Goal: Task Accomplishment & Management: Use online tool/utility

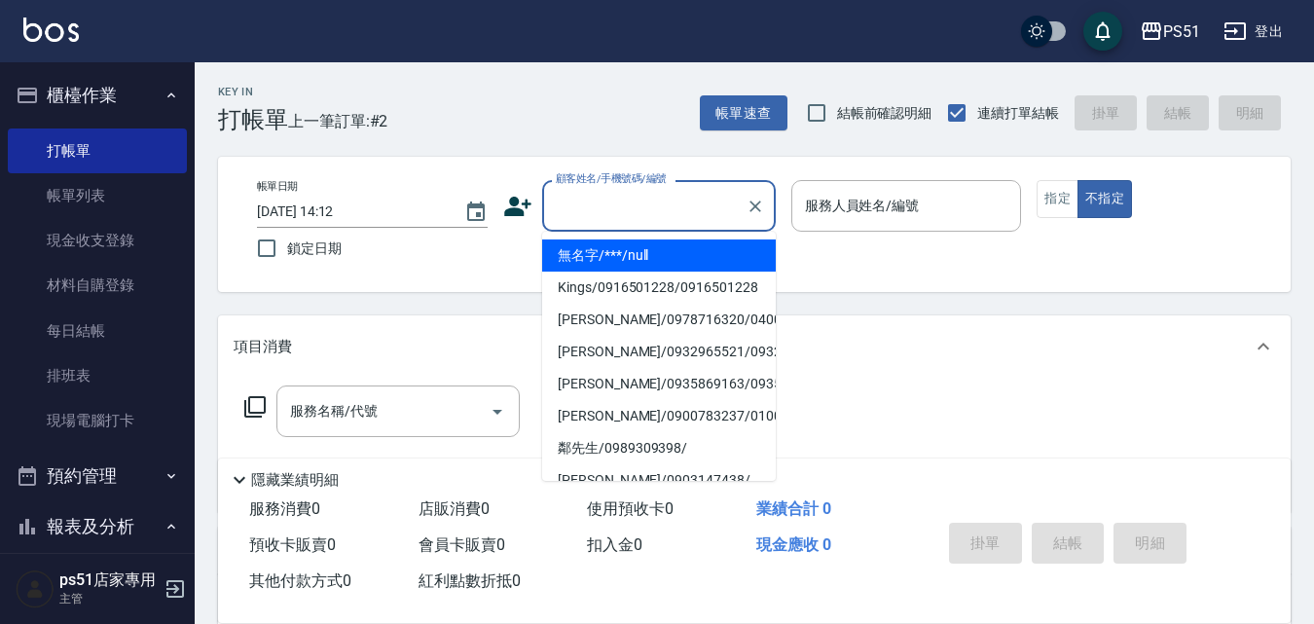
click at [603, 197] on input "顧客姓名/手機號碼/編號" at bounding box center [644, 206] width 187 height 34
click at [715, 259] on li "無名字/***/null" at bounding box center [659, 256] width 234 height 32
type input "無名字/***/null"
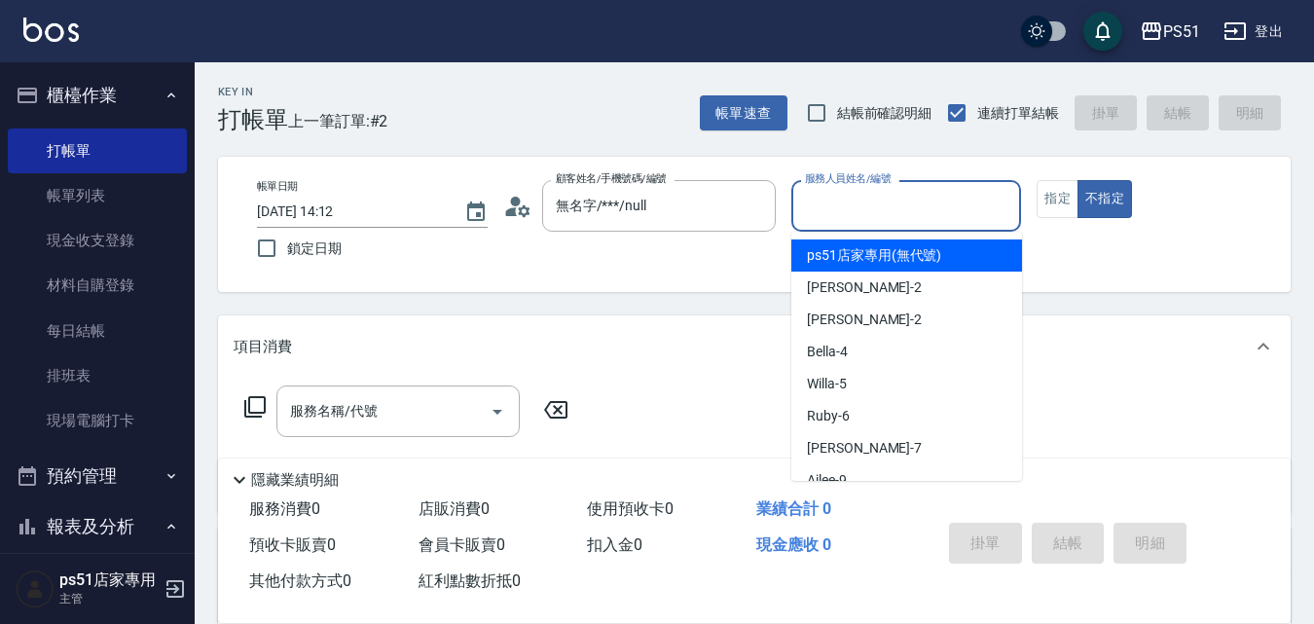
click at [887, 197] on input "服務人員姓名/編號" at bounding box center [906, 206] width 213 height 34
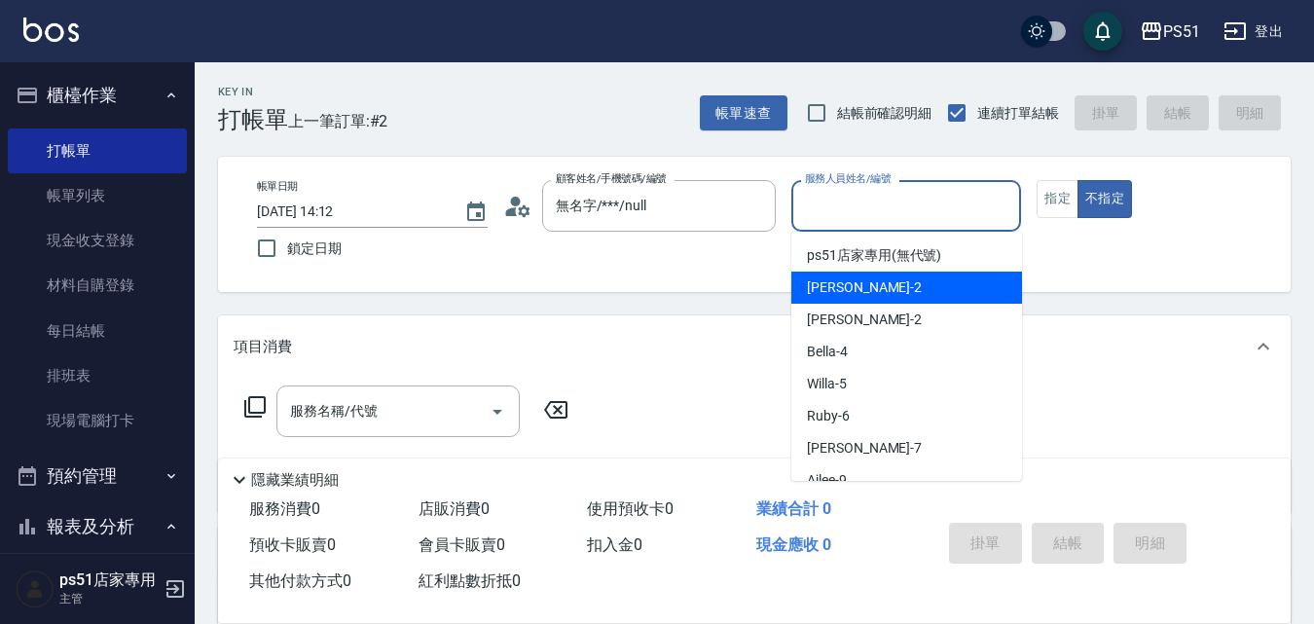
click at [883, 291] on div "[PERSON_NAME] -2" at bounding box center [907, 288] width 231 height 32
type input "[PERSON_NAME]-2"
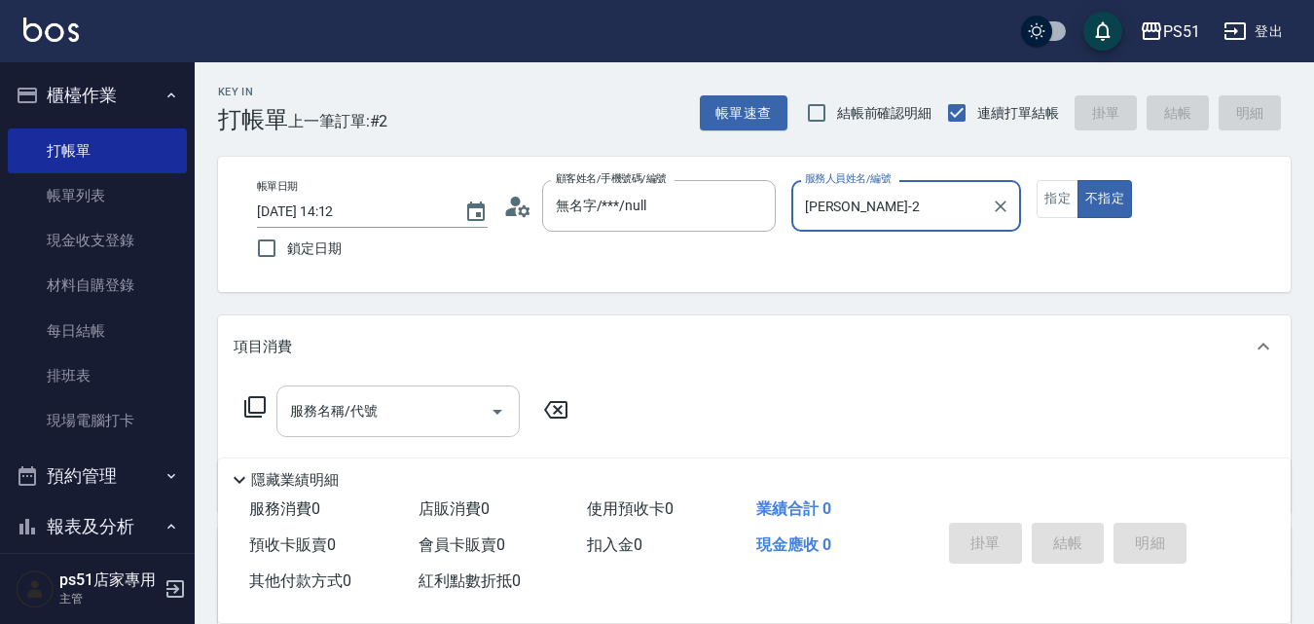
click at [387, 393] on div "服務名稱/代號" at bounding box center [397, 412] width 243 height 52
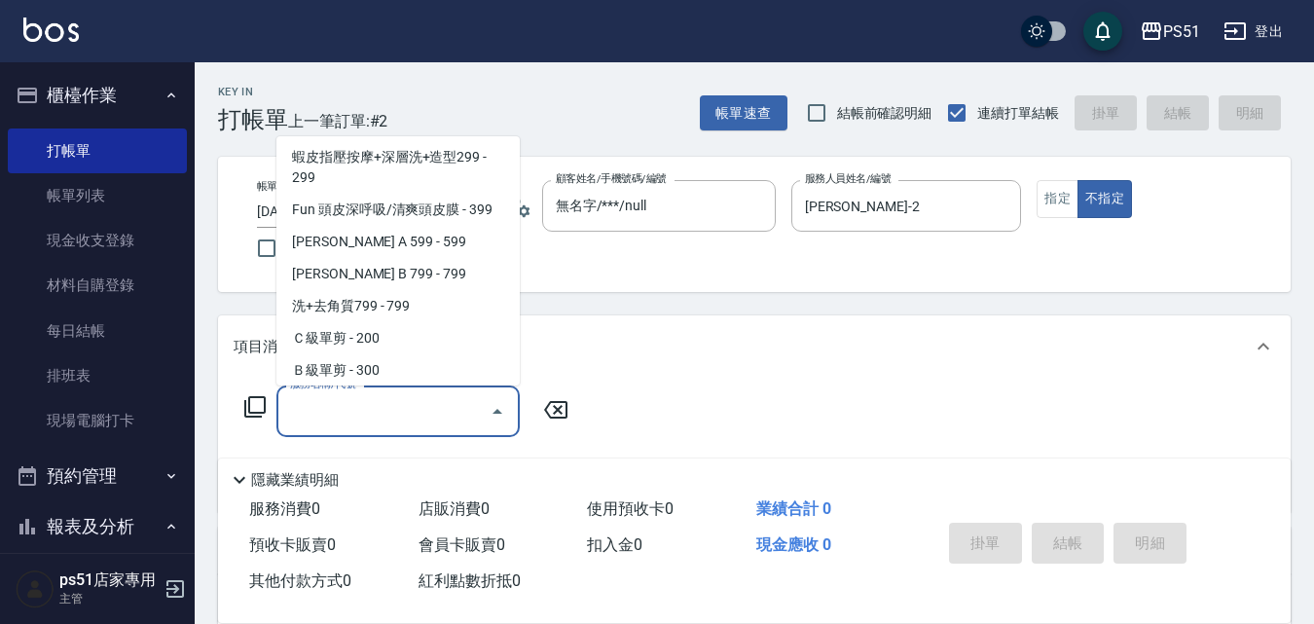
scroll to position [455, 0]
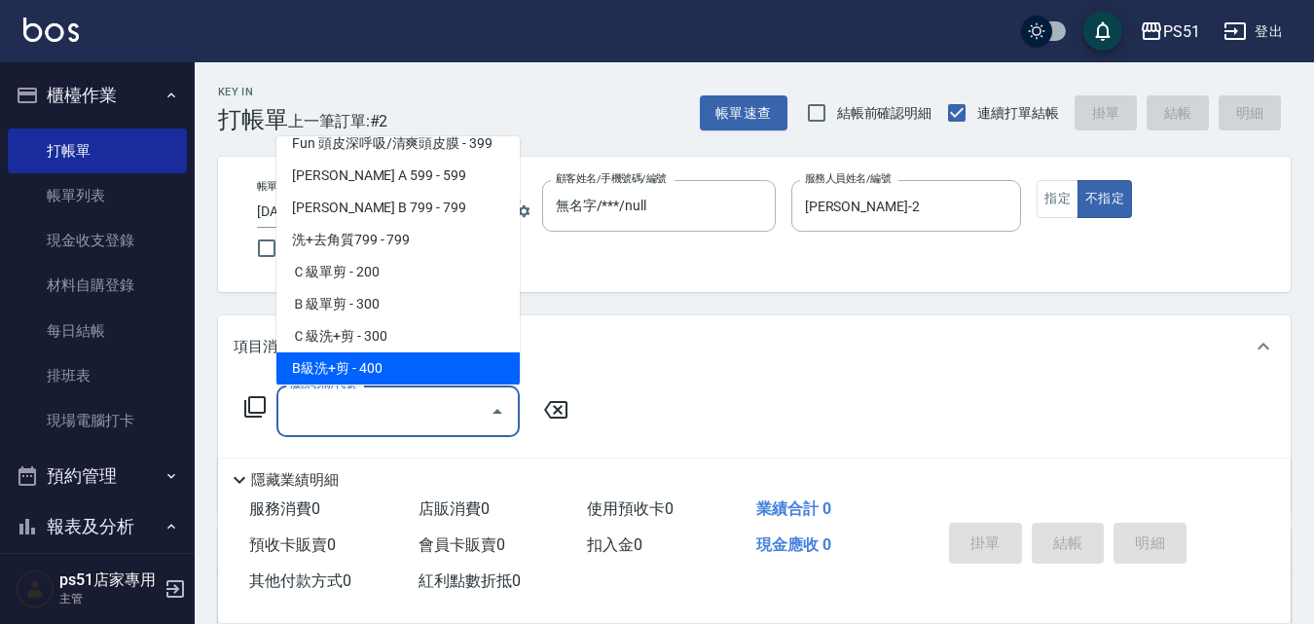
click at [402, 356] on span "B級洗+剪 - 400" at bounding box center [397, 368] width 243 height 32
type input "B級洗+剪(204)"
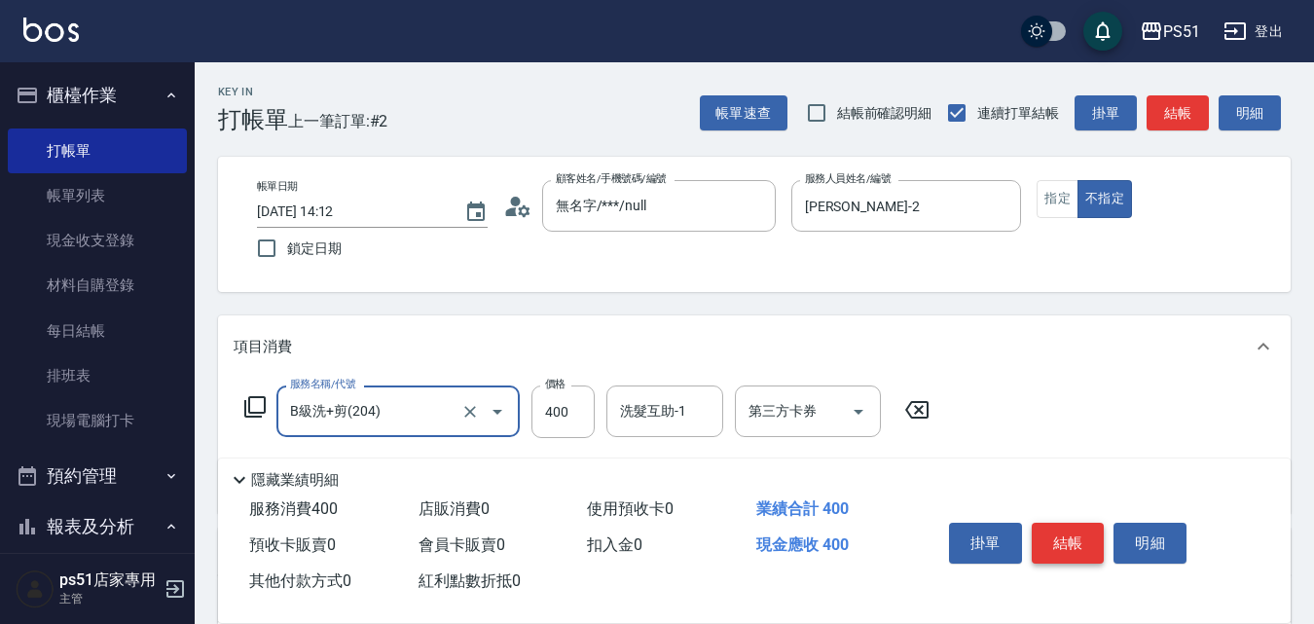
click at [1082, 535] on button "結帳" at bounding box center [1068, 543] width 73 height 41
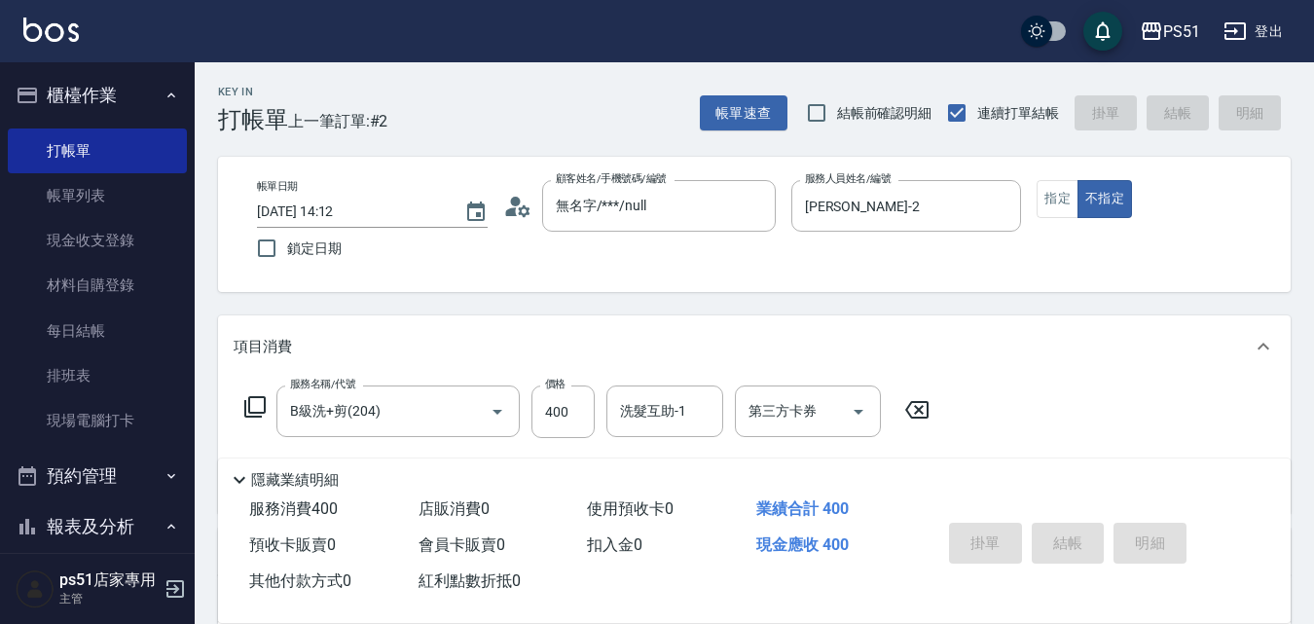
type input "[DATE] 15:09"
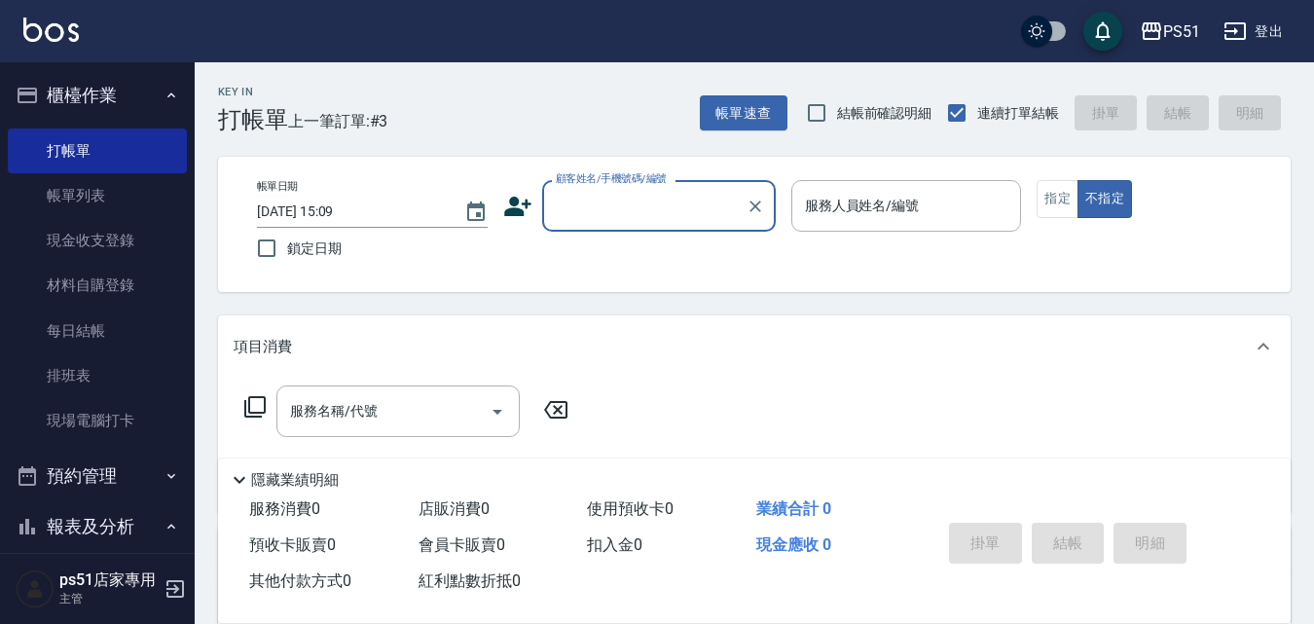
click at [571, 197] on input "顧客姓名/手機號碼/編號" at bounding box center [644, 206] width 187 height 34
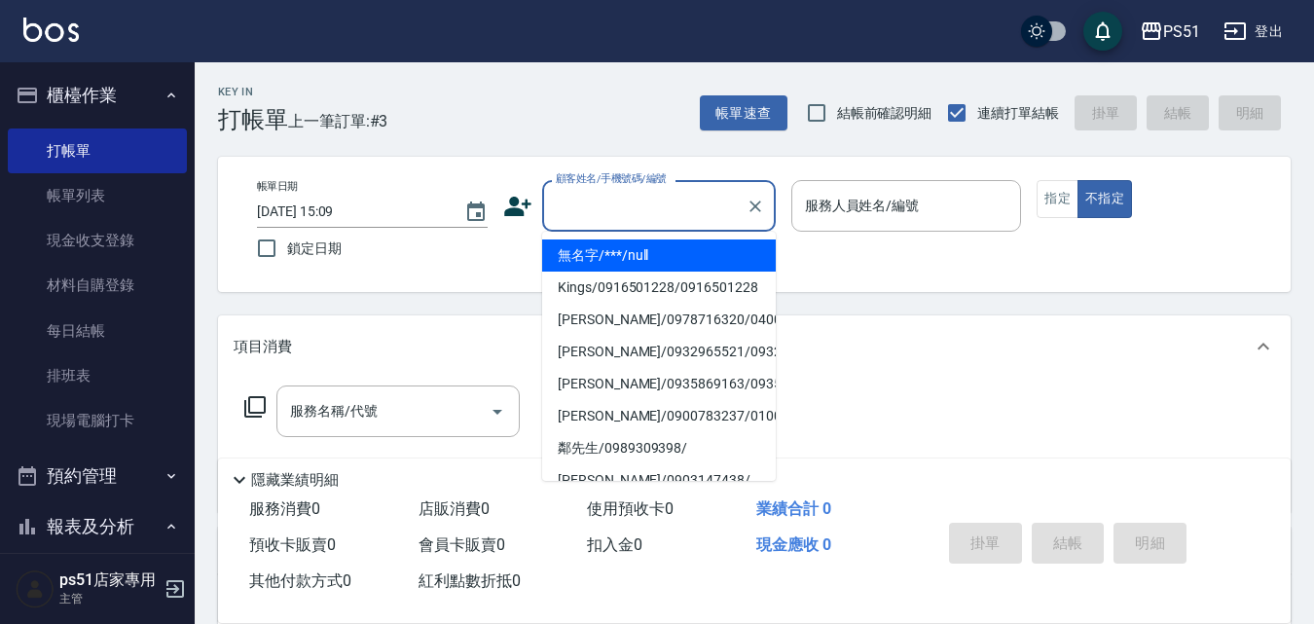
click at [585, 252] on li "無名字/***/null" at bounding box center [659, 256] width 234 height 32
type input "無名字/***/null"
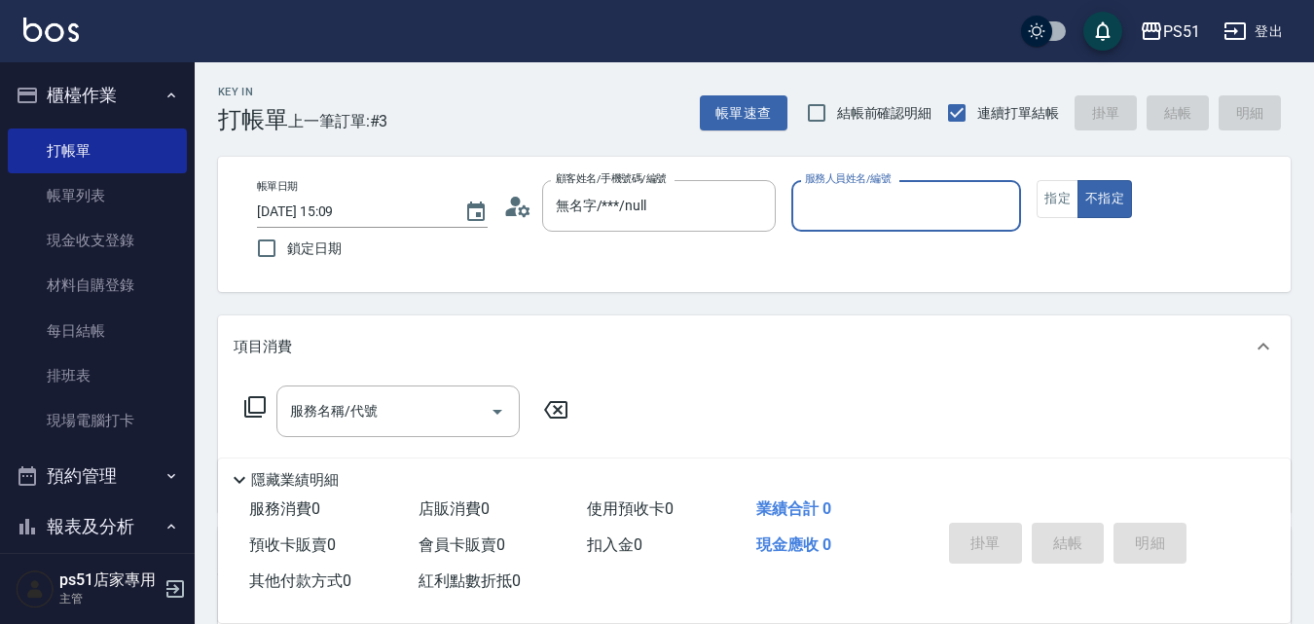
click at [918, 225] on div "服務人員姓名/編號" at bounding box center [907, 206] width 231 height 52
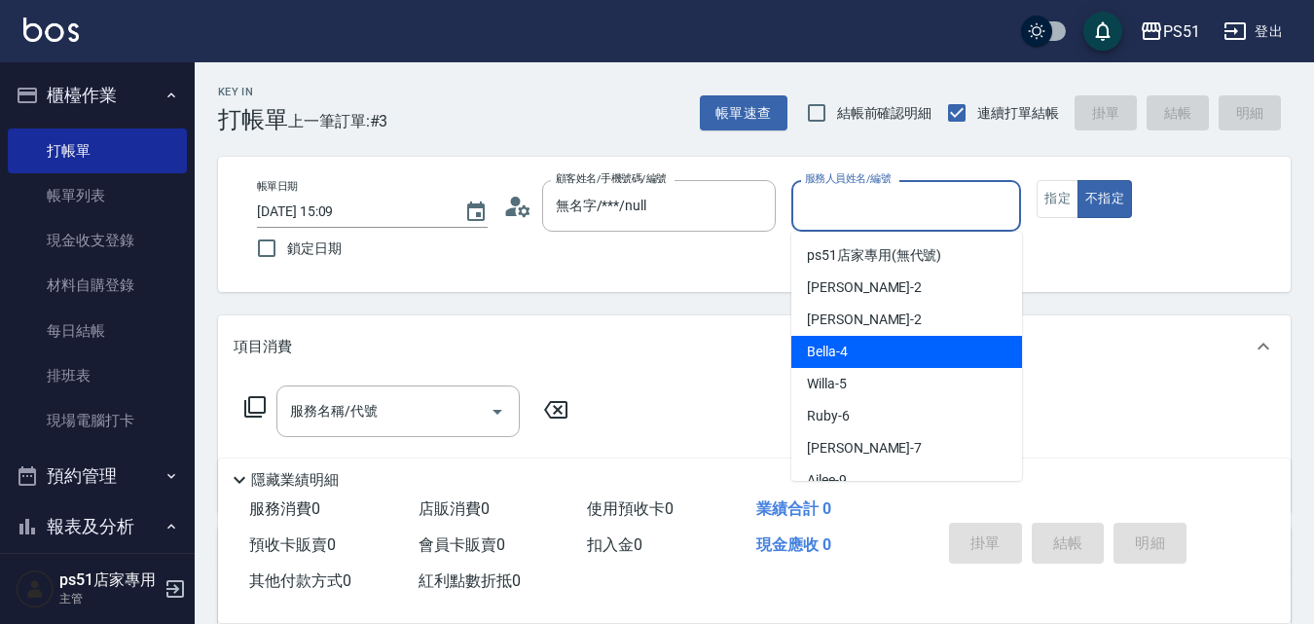
click at [895, 343] on div "Bella -4" at bounding box center [907, 352] width 231 height 32
type input "Bella-4"
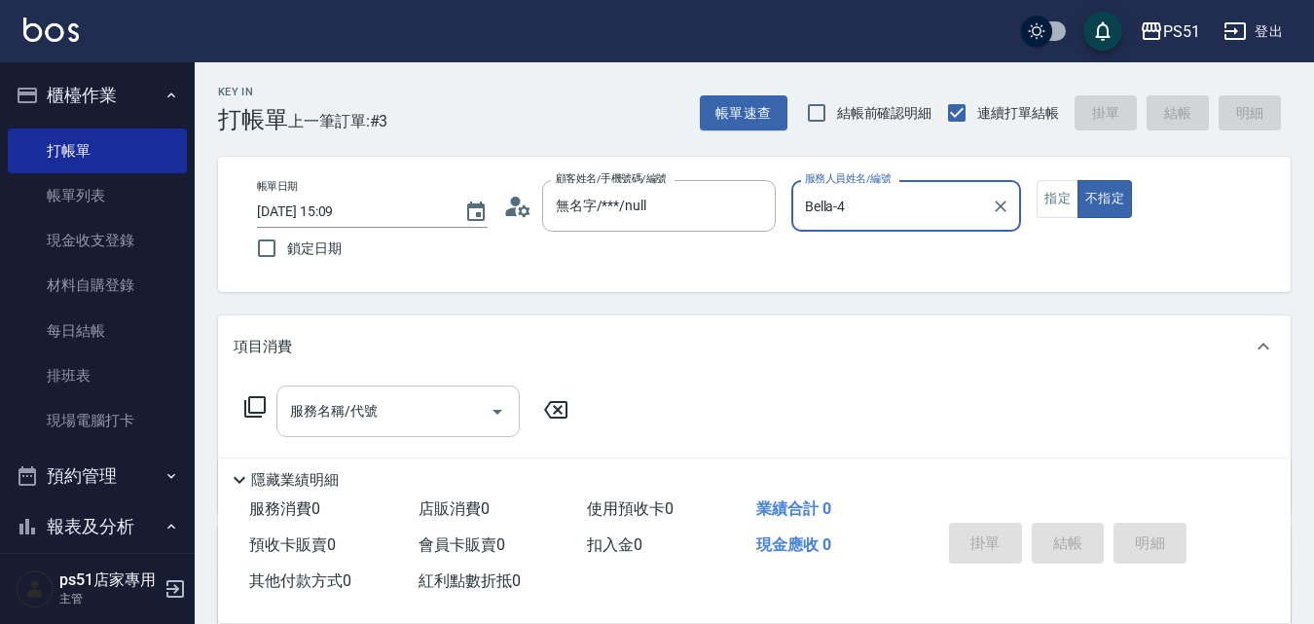
click at [361, 424] on input "服務名稱/代號" at bounding box center [383, 411] width 197 height 34
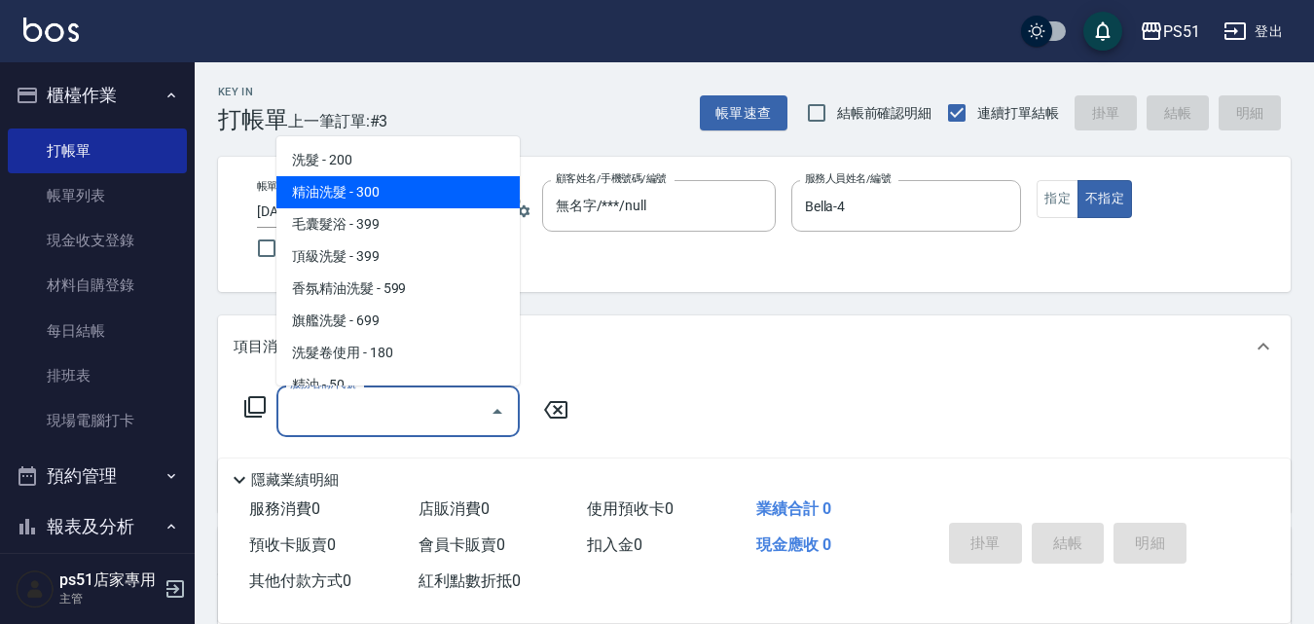
click at [366, 199] on span "精油洗髮 - 300" at bounding box center [397, 192] width 243 height 32
type input "精油洗髮(102)"
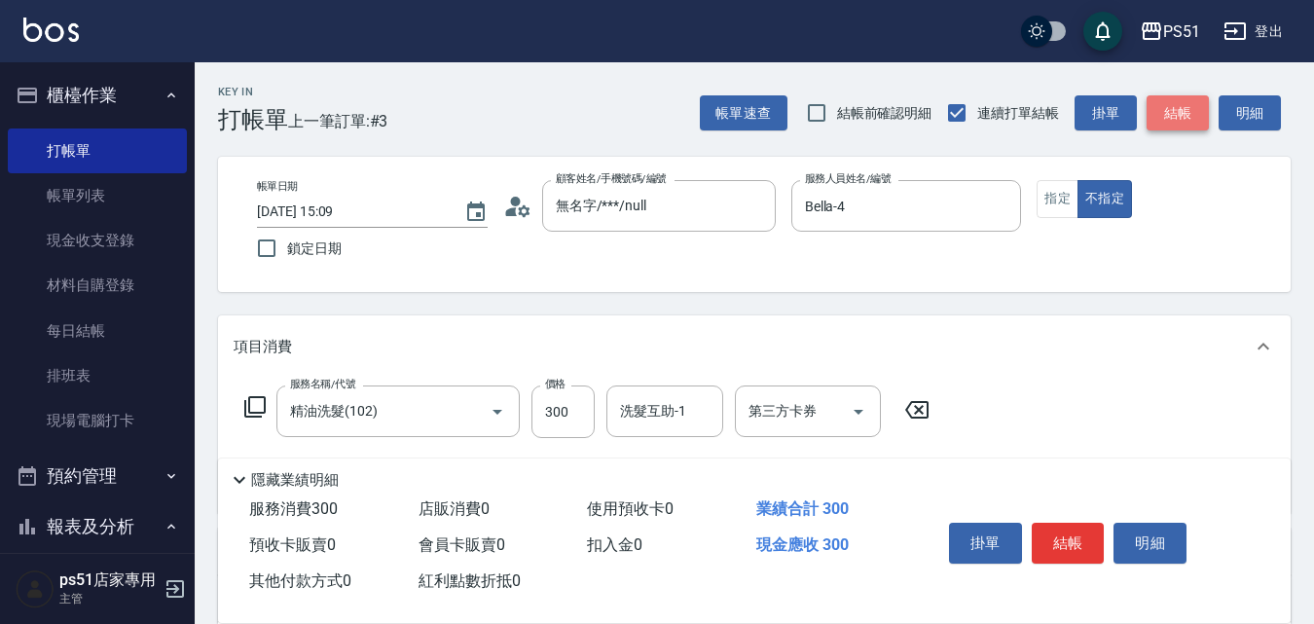
click at [1157, 97] on button "結帳" at bounding box center [1178, 113] width 62 height 36
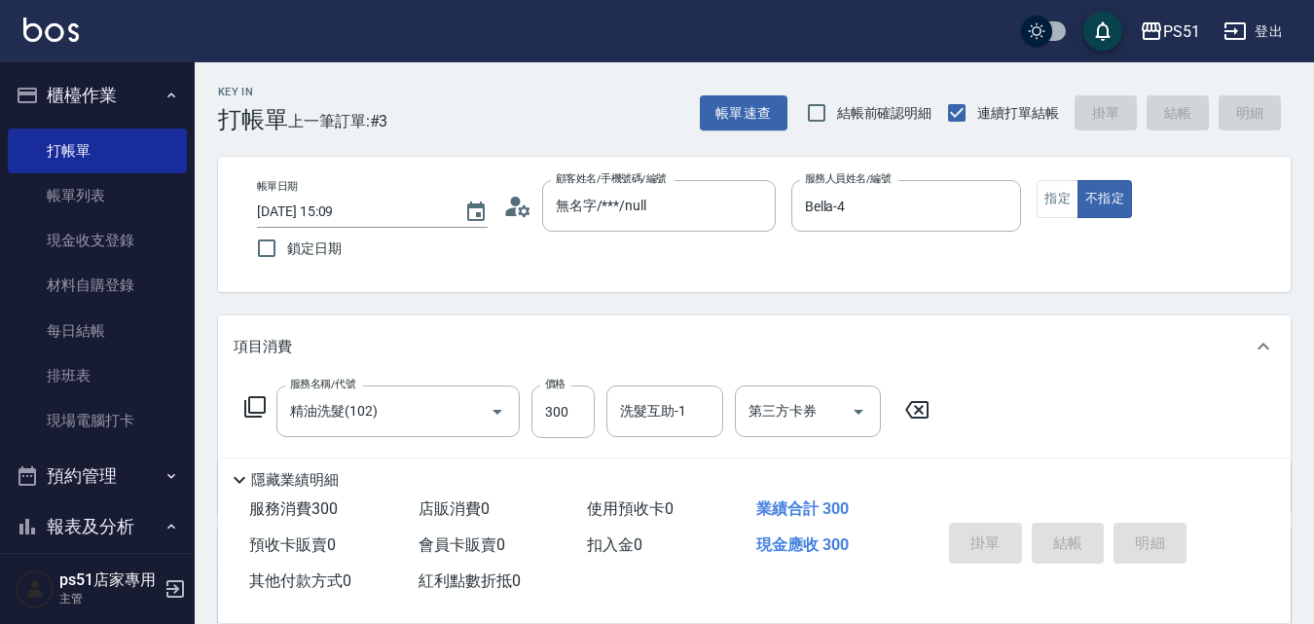
type input "[DATE] 15:20"
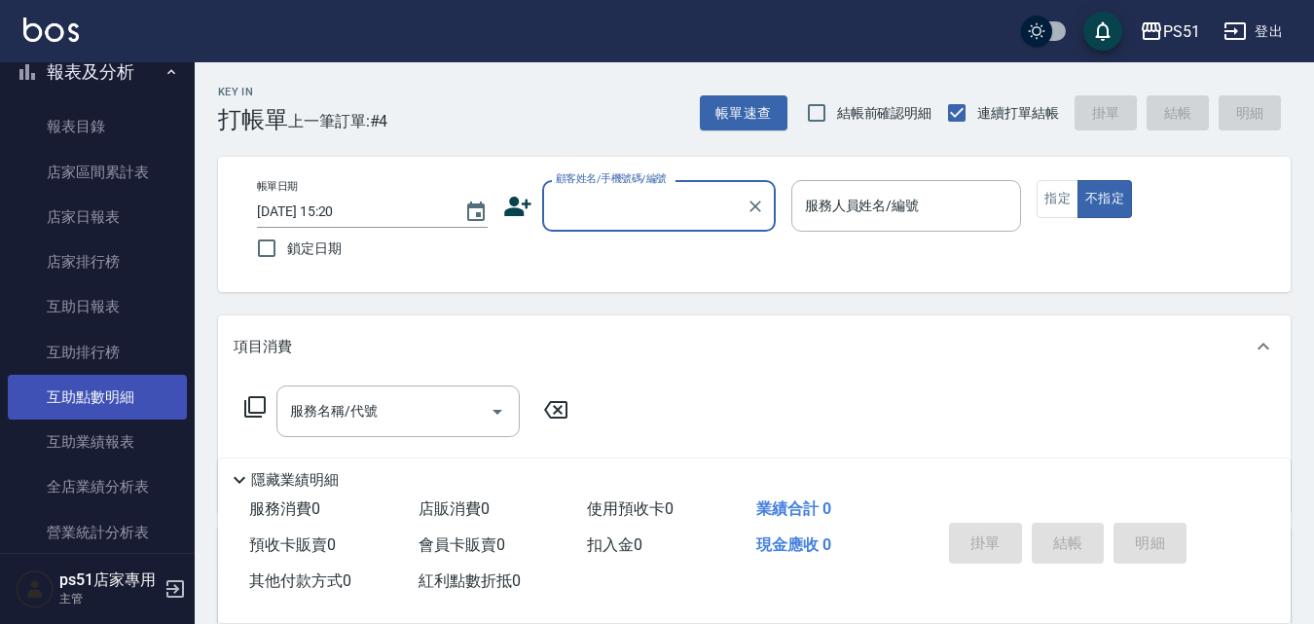
scroll to position [682, 0]
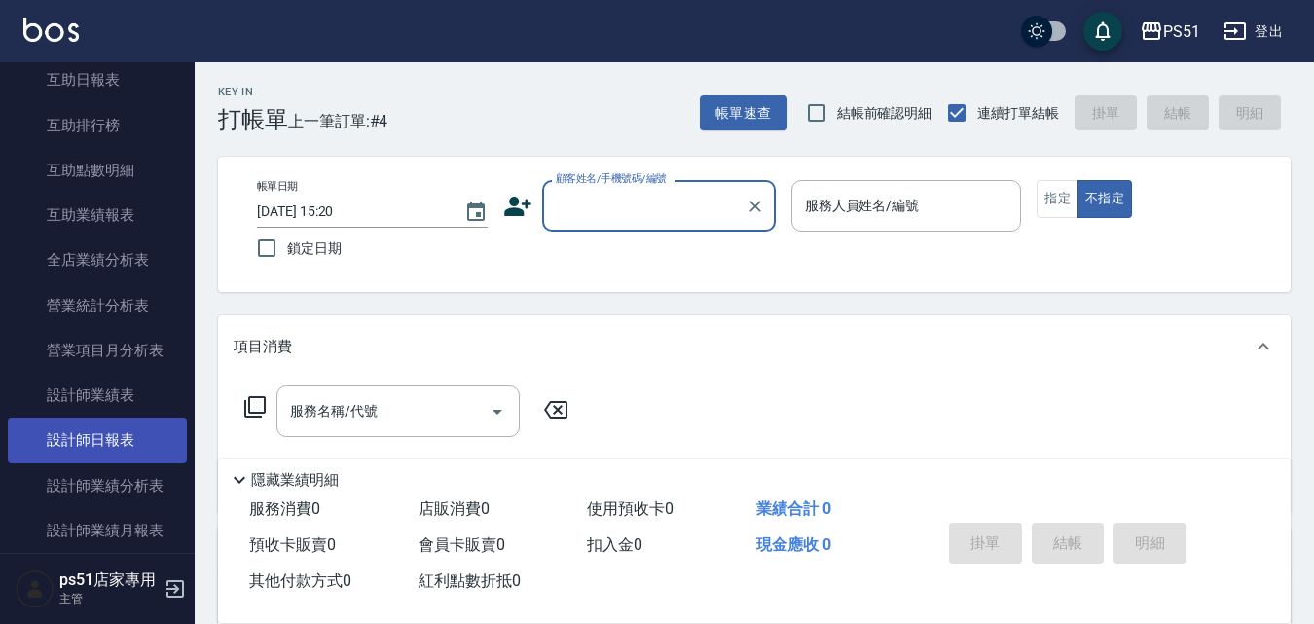
click at [141, 447] on link "設計師日報表" at bounding box center [97, 440] width 179 height 45
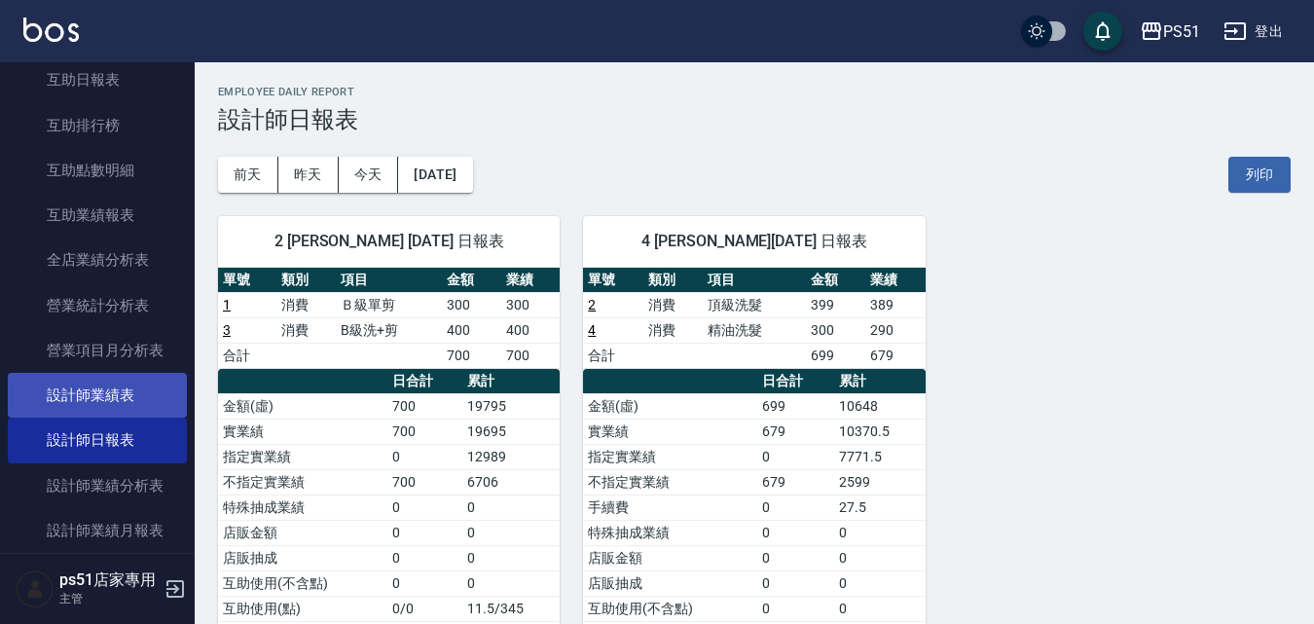
scroll to position [908, 0]
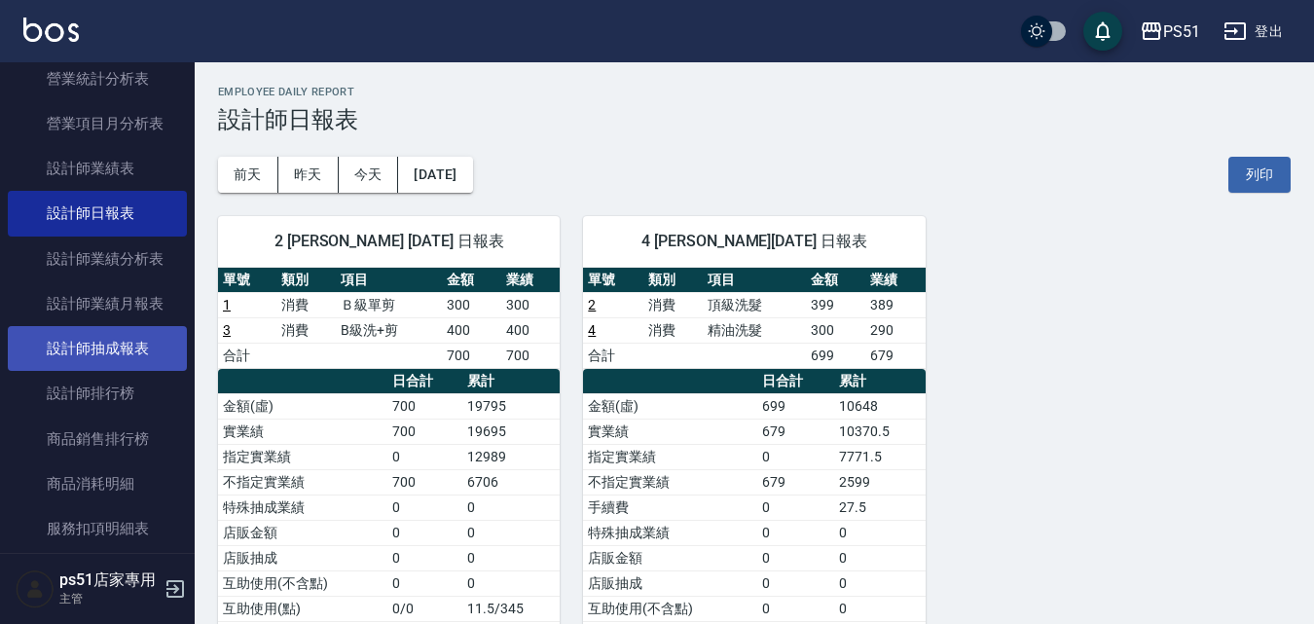
click at [128, 354] on link "設計師抽成報表" at bounding box center [97, 348] width 179 height 45
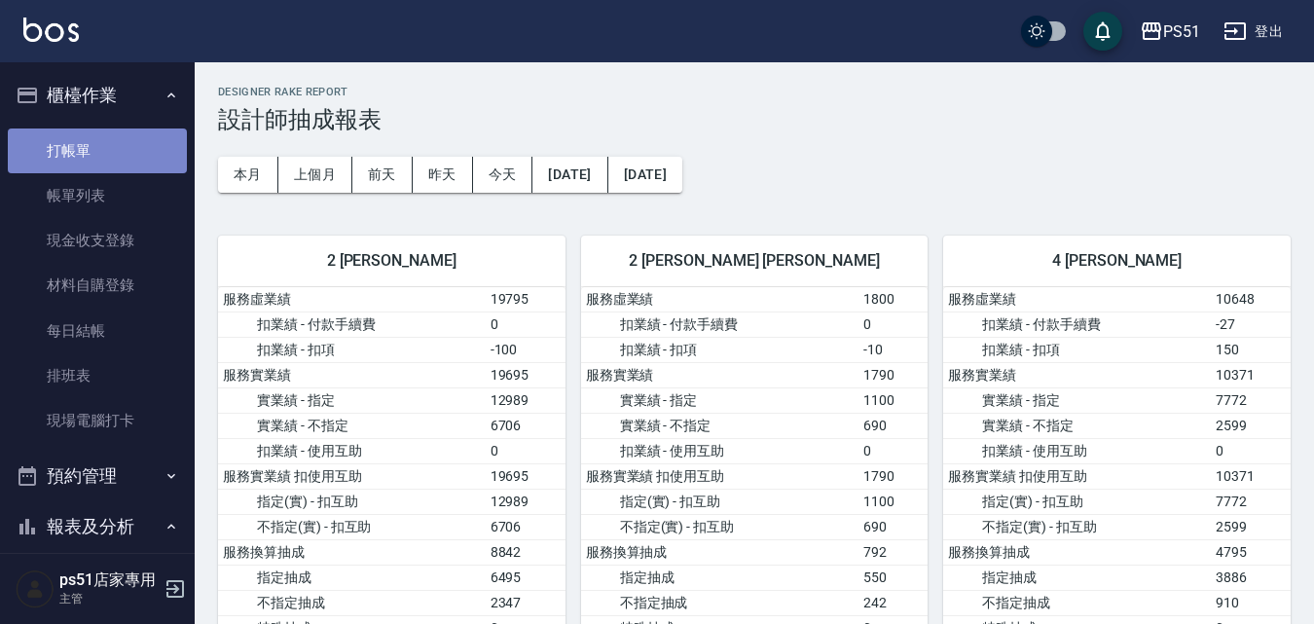
click at [165, 146] on link "打帳單" at bounding box center [97, 151] width 179 height 45
